Goal: Task Accomplishment & Management: Complete application form

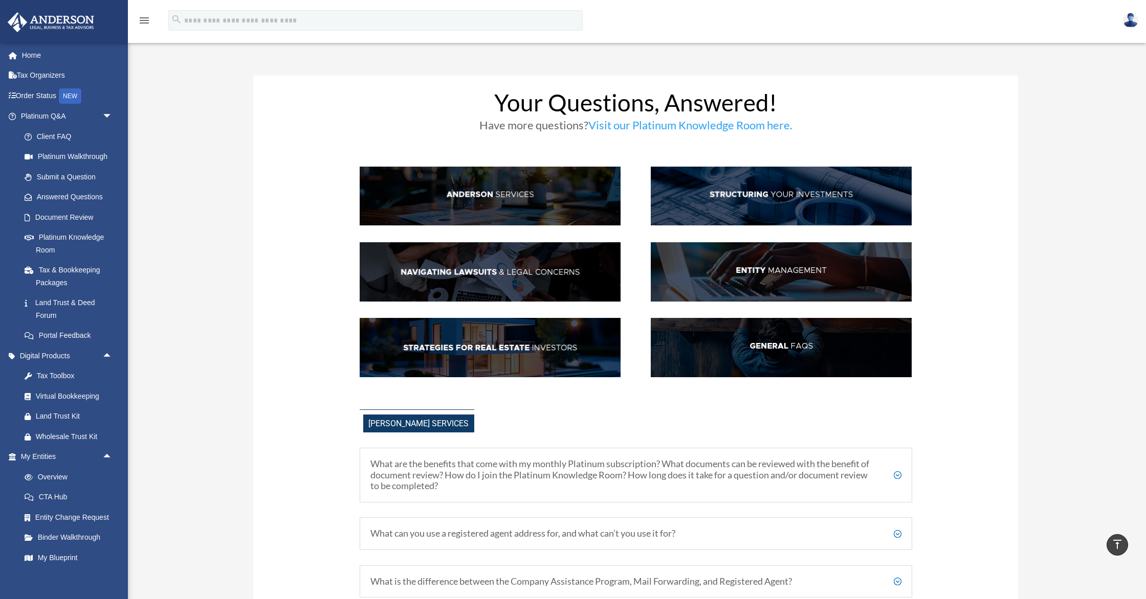
scroll to position [1166, 0]
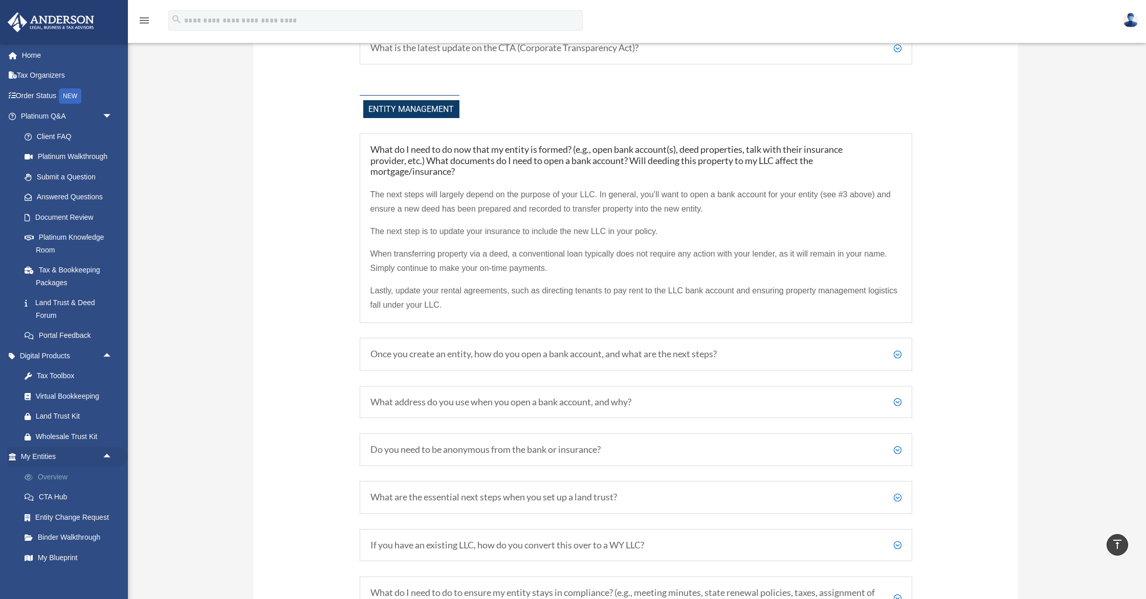
click at [79, 478] on link "Overview" at bounding box center [71, 477] width 114 height 20
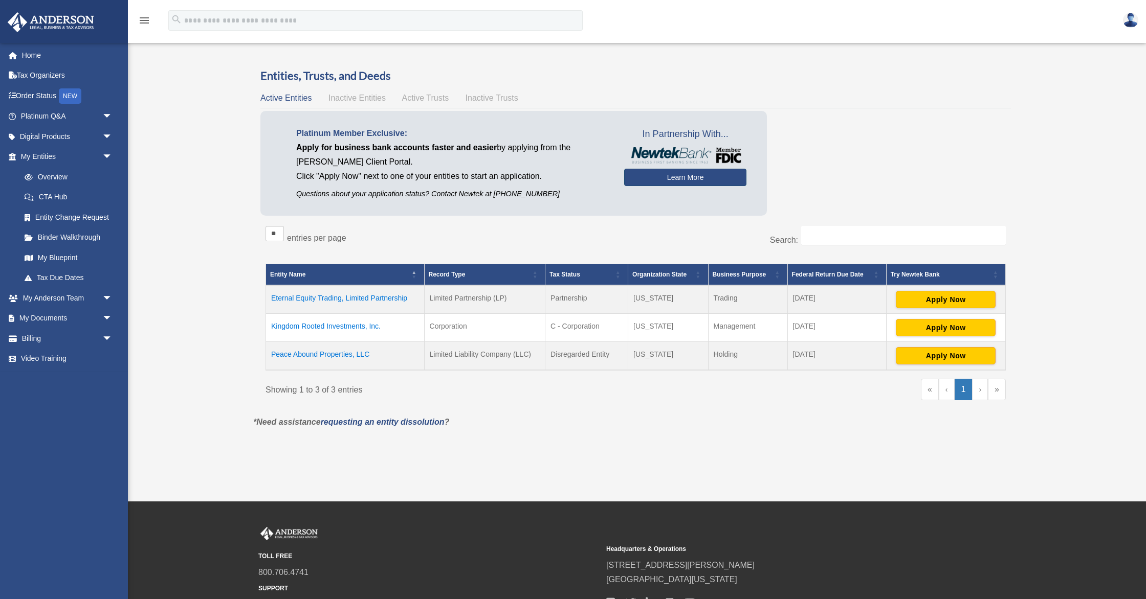
scroll to position [6, 0]
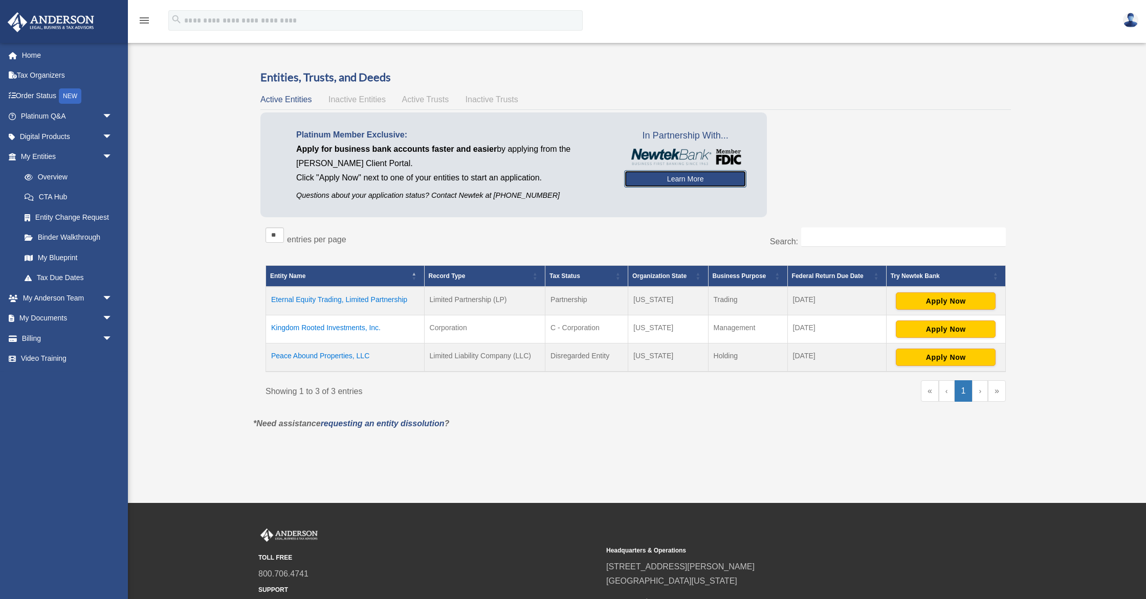
click at [674, 177] on link "Learn More" at bounding box center [685, 178] width 122 height 17
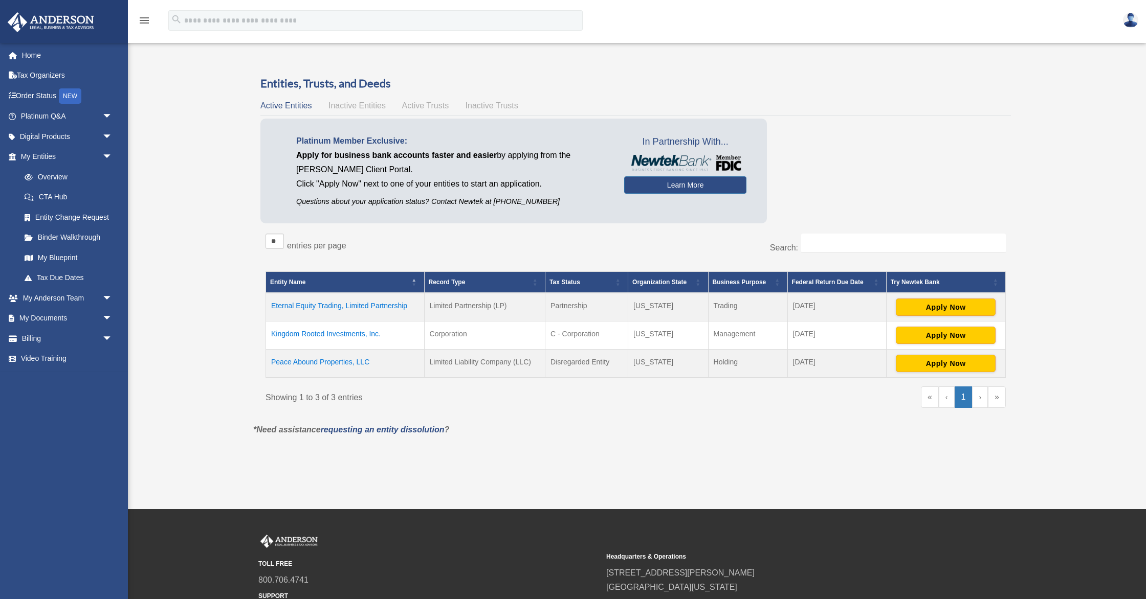
scroll to position [6, 0]
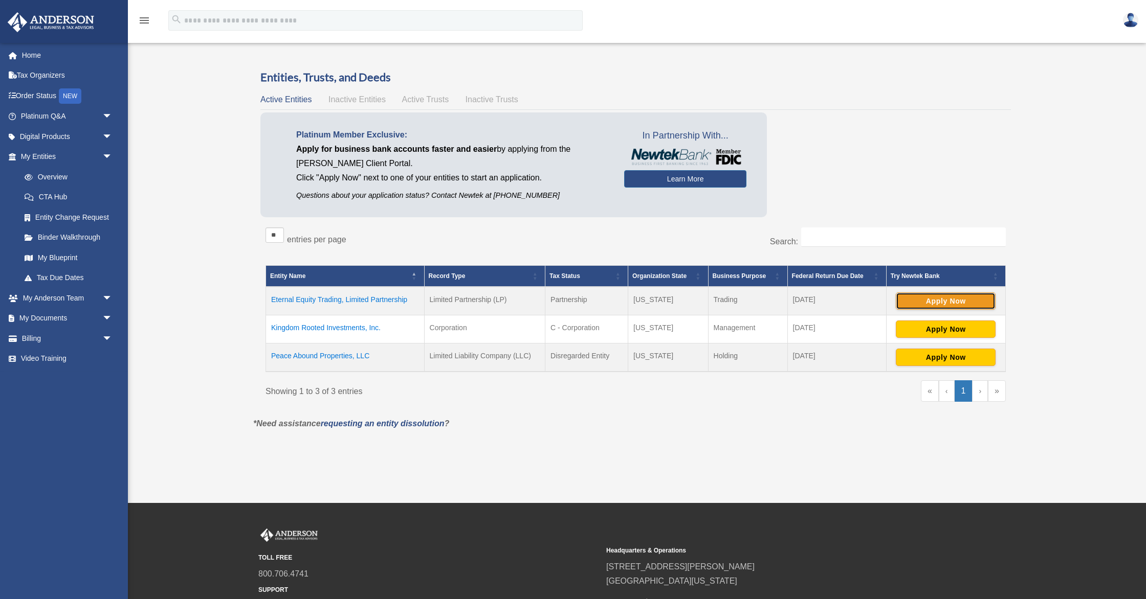
click at [915, 301] on button "Apply Now" at bounding box center [945, 301] width 100 height 17
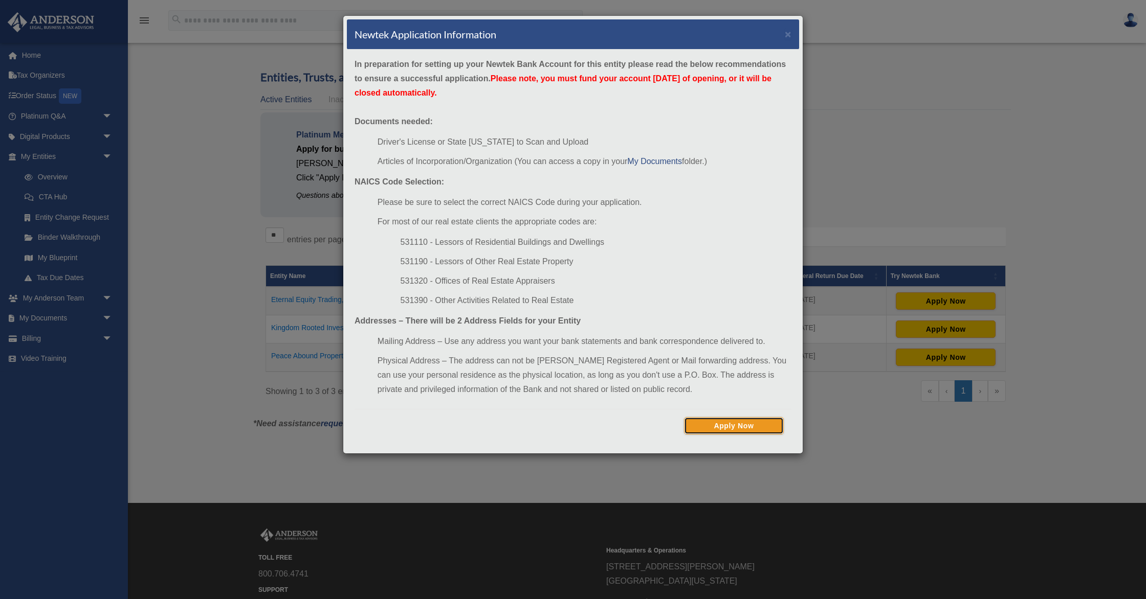
click at [724, 425] on button "Apply Now" at bounding box center [734, 425] width 100 height 17
